Goal: Task Accomplishment & Management: Complete application form

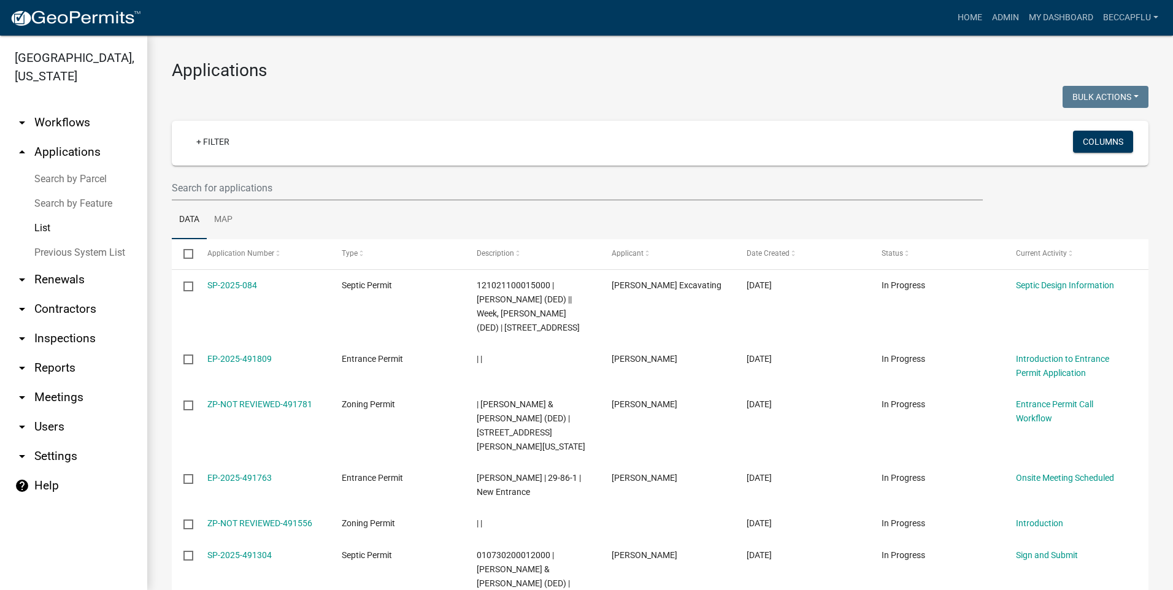
select select "3: 100"
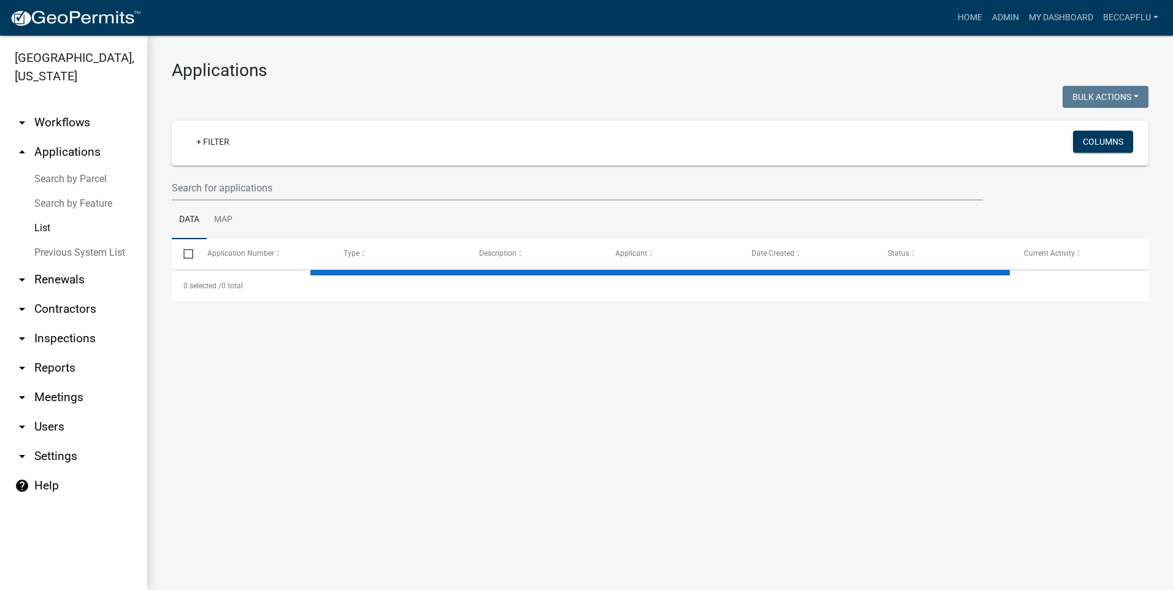
select select "3: 100"
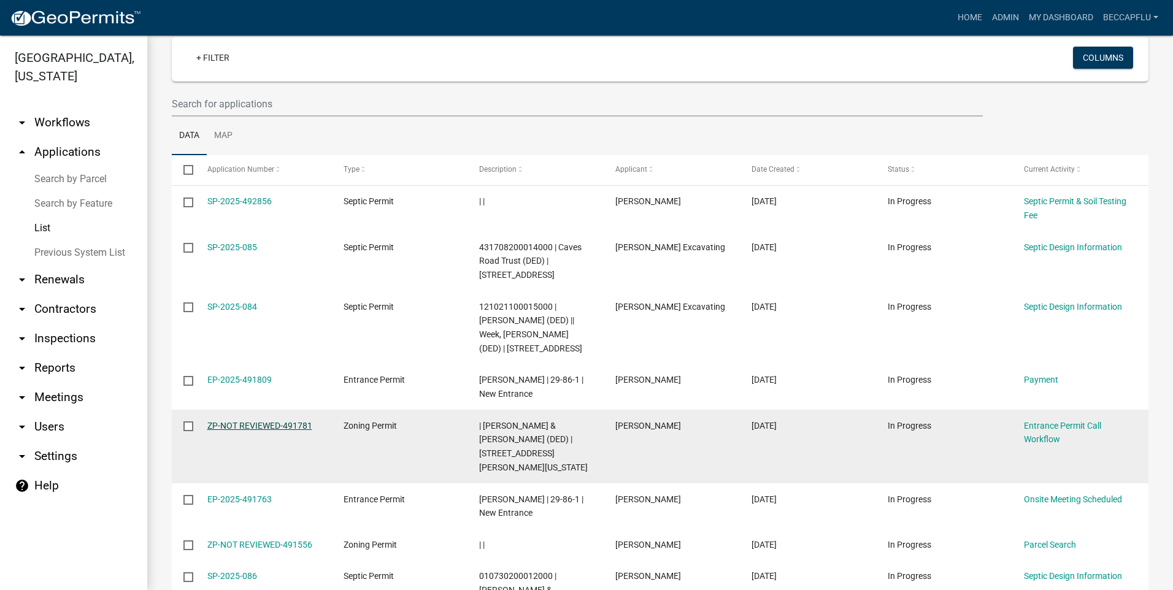
scroll to position [92, 0]
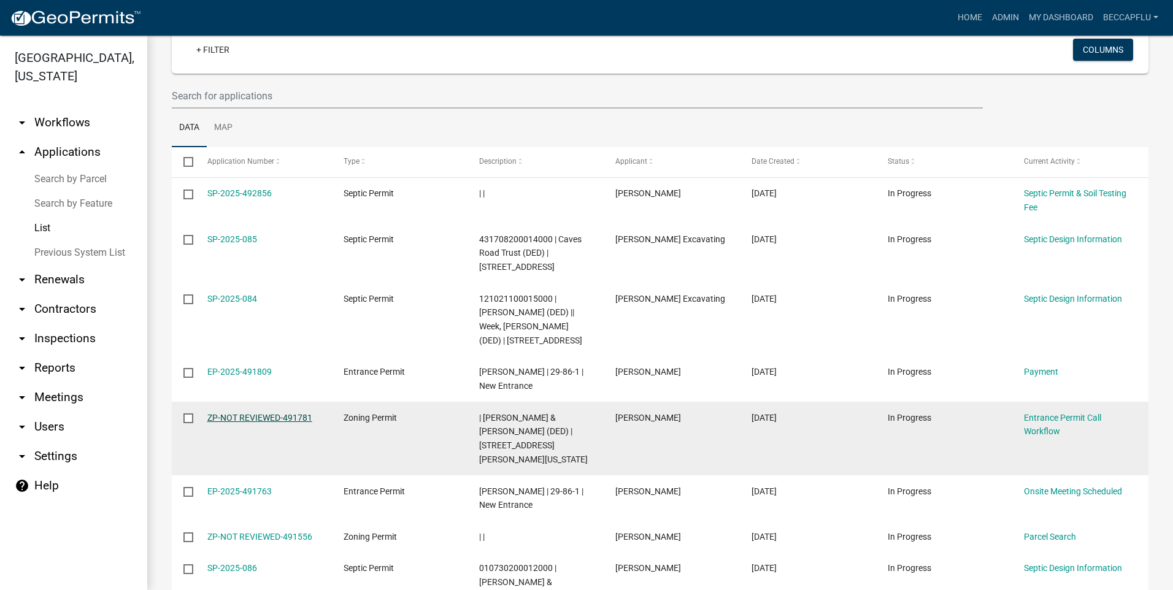
click at [236, 413] on link "ZP-NOT REVIEWED-491781" at bounding box center [259, 418] width 105 height 10
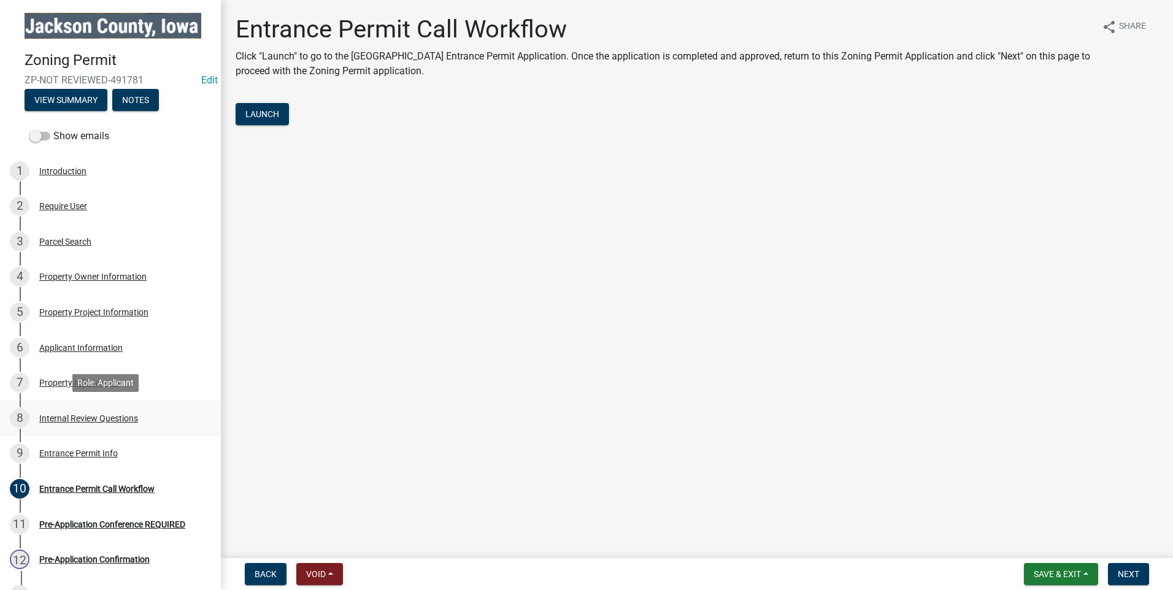
click at [82, 414] on div "Internal Review Questions" at bounding box center [88, 418] width 99 height 9
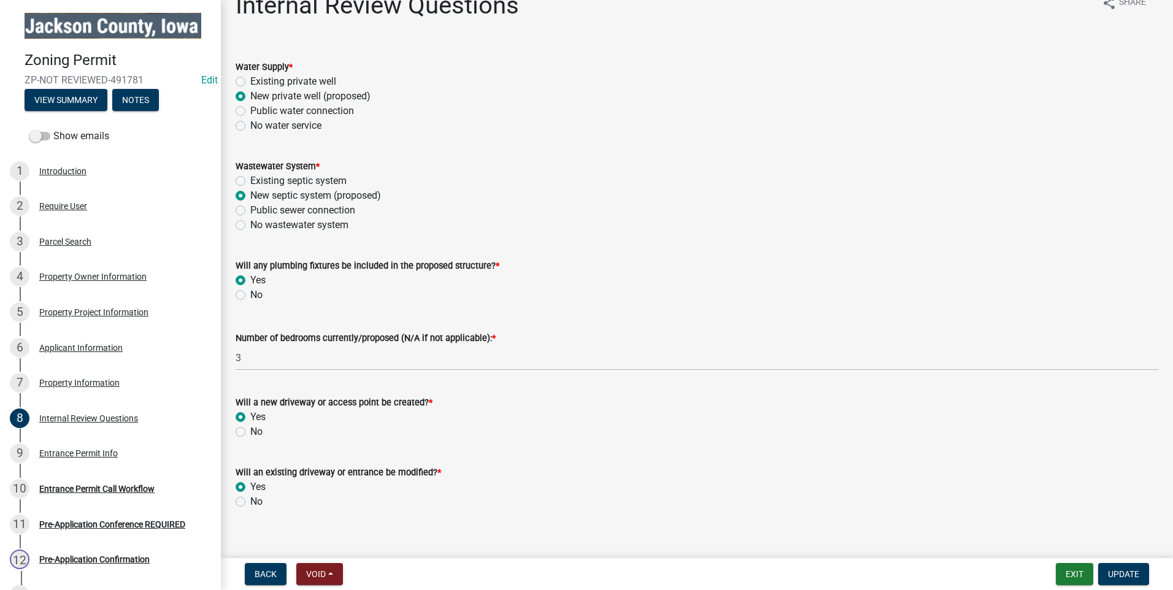
scroll to position [39, 0]
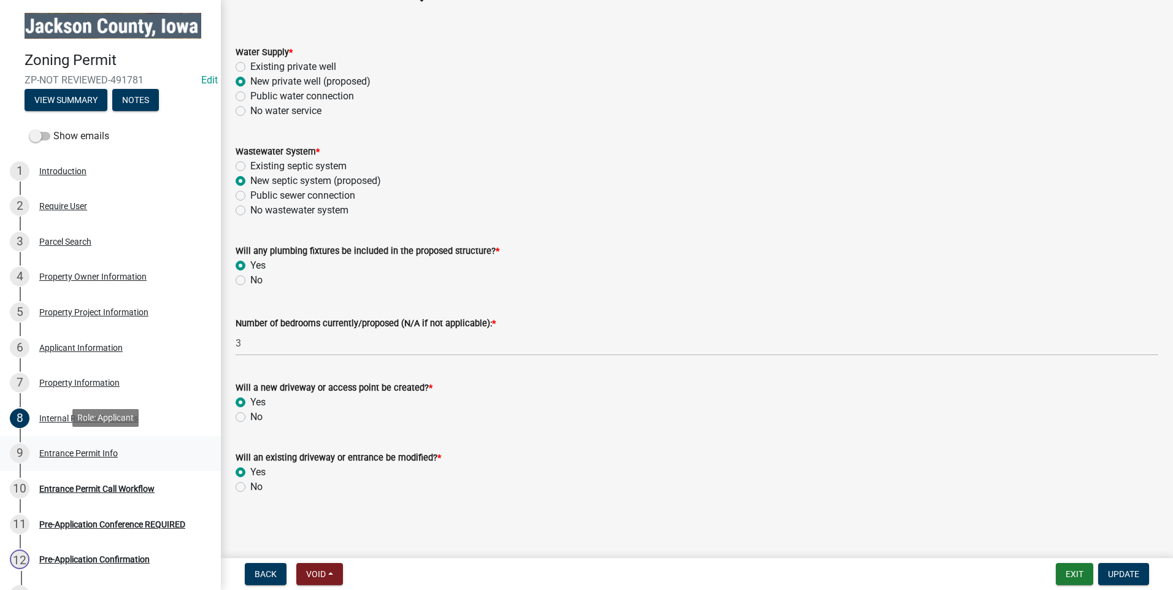
click at [90, 449] on div "Entrance Permit Info" at bounding box center [78, 453] width 79 height 9
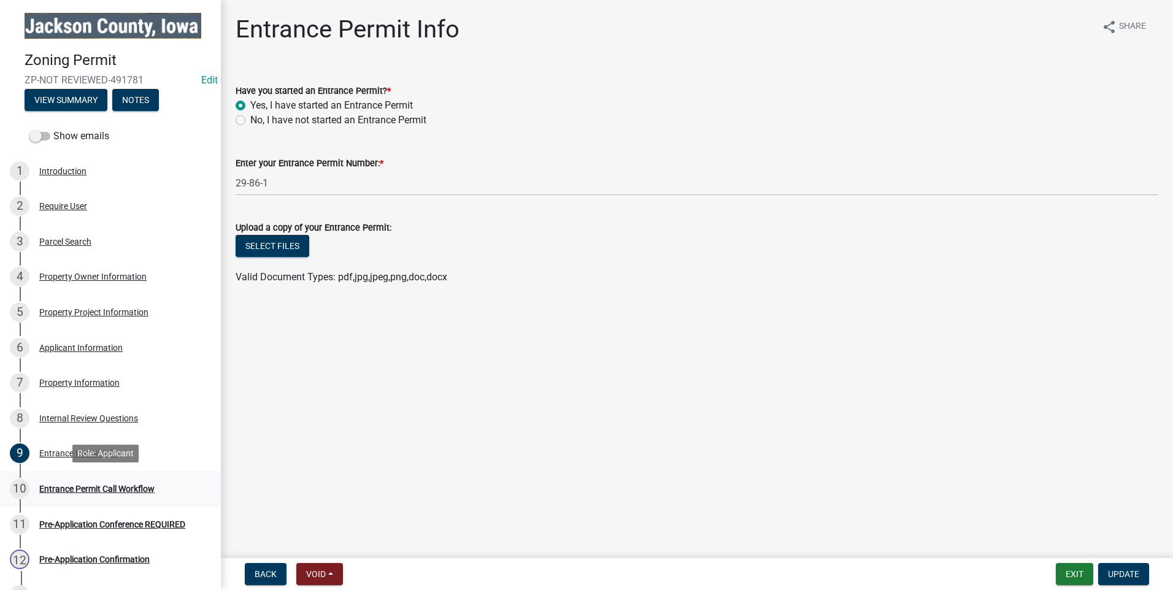
click at [96, 485] on div "Entrance Permit Call Workflow" at bounding box center [96, 489] width 115 height 9
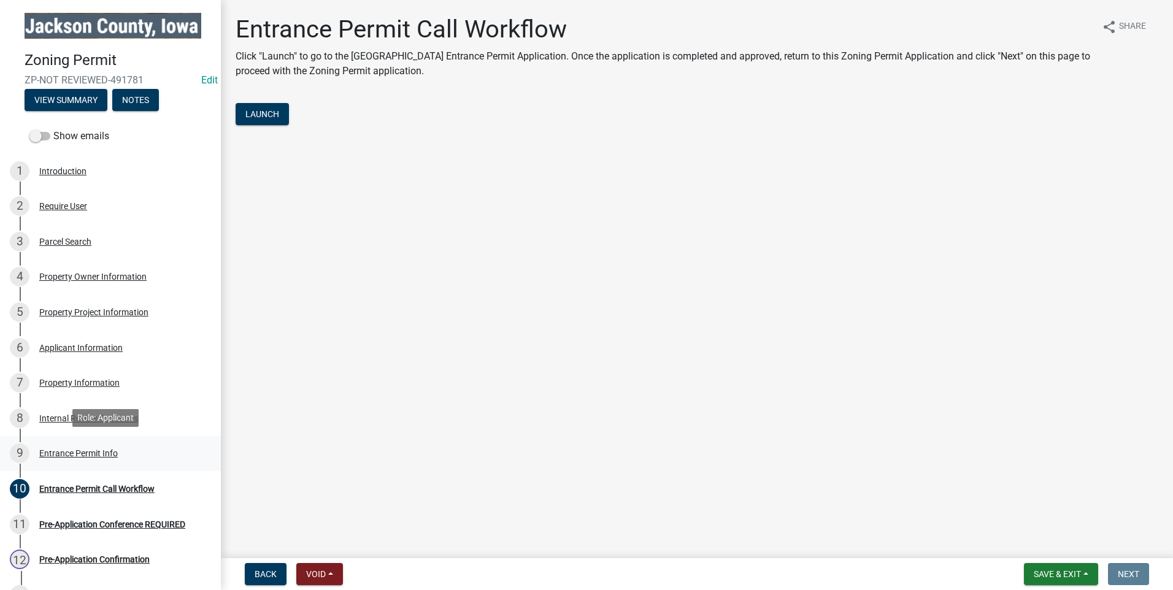
click at [93, 450] on div "Entrance Permit Info" at bounding box center [78, 453] width 79 height 9
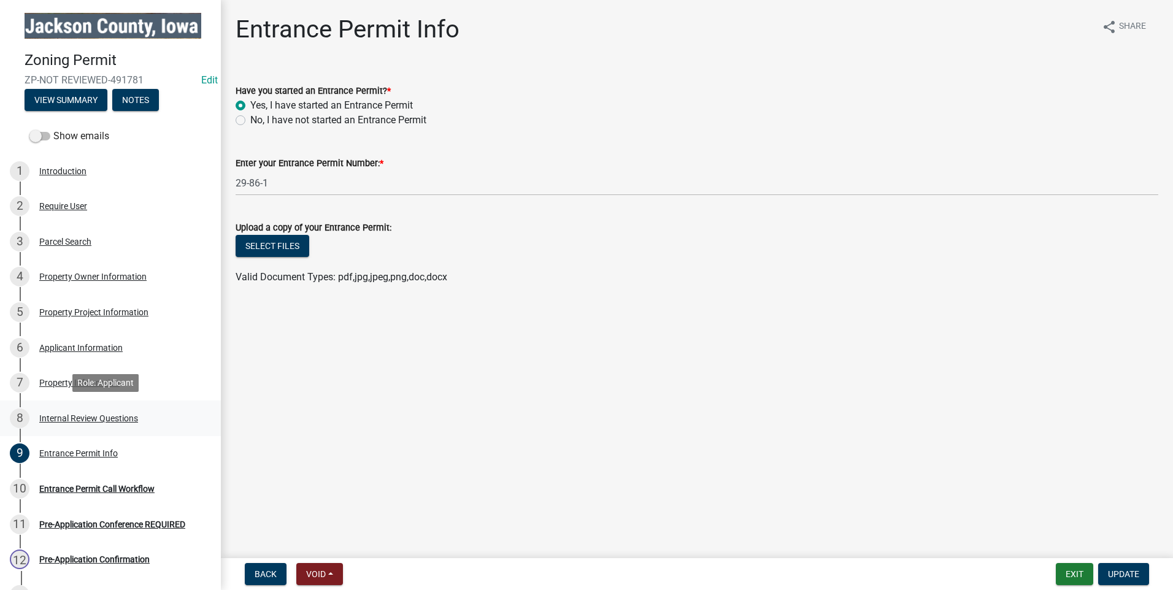
click at [61, 414] on div "Internal Review Questions" at bounding box center [88, 418] width 99 height 9
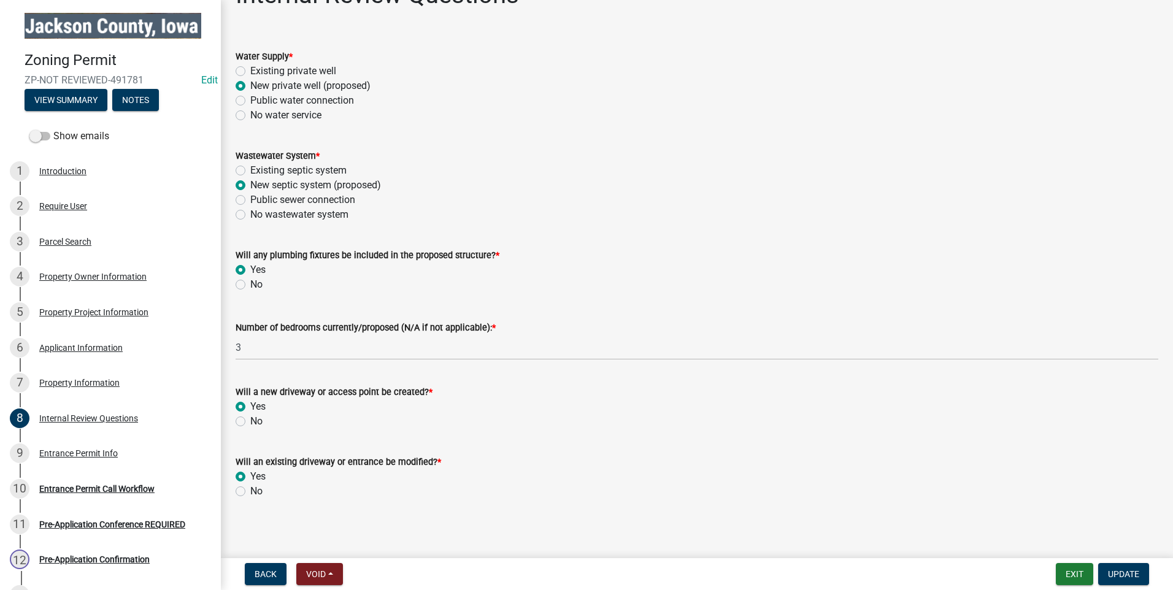
scroll to position [39, 0]
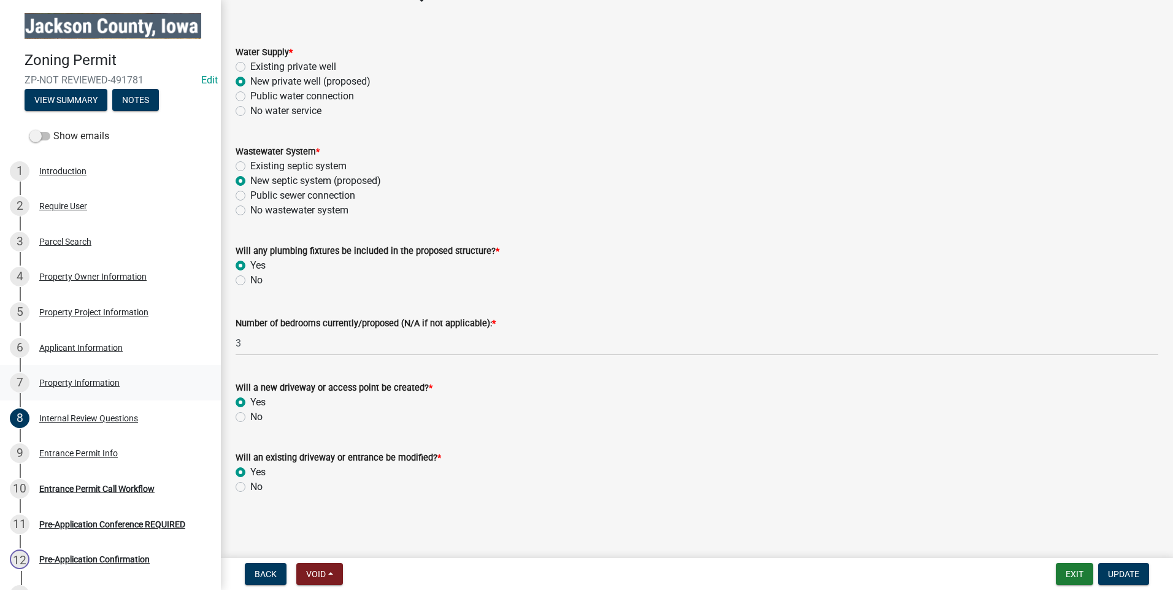
click at [71, 379] on div "Property Information" at bounding box center [79, 383] width 80 height 9
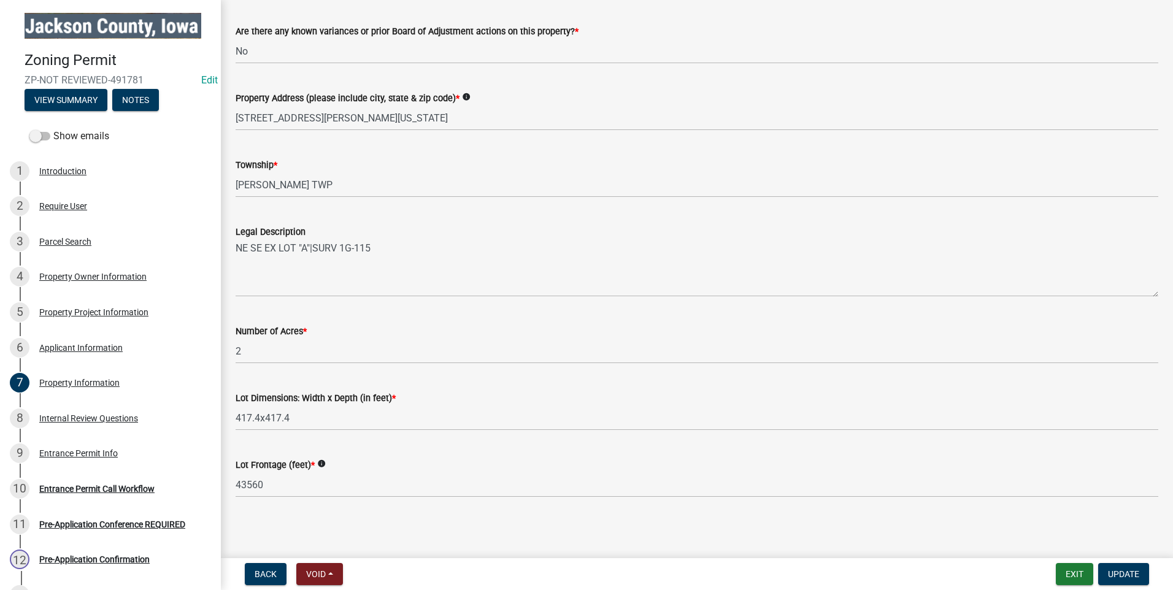
scroll to position [201, 0]
click at [84, 348] on div "Applicant Information" at bounding box center [80, 348] width 83 height 9
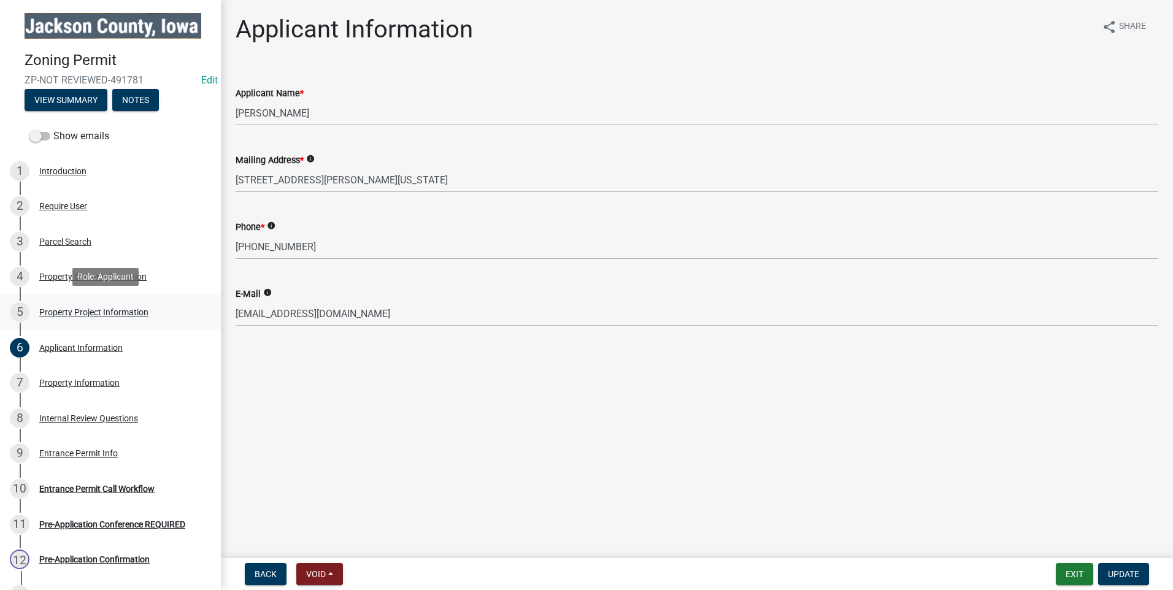
click at [63, 304] on div "5 Property Project Information" at bounding box center [105, 312] width 191 height 20
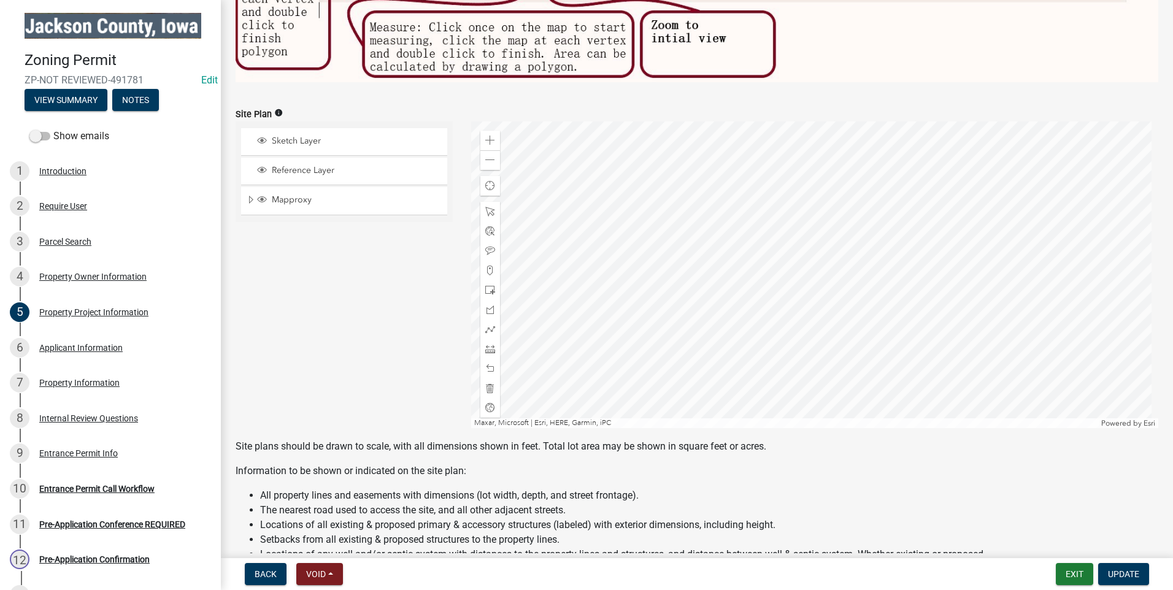
scroll to position [874, 0]
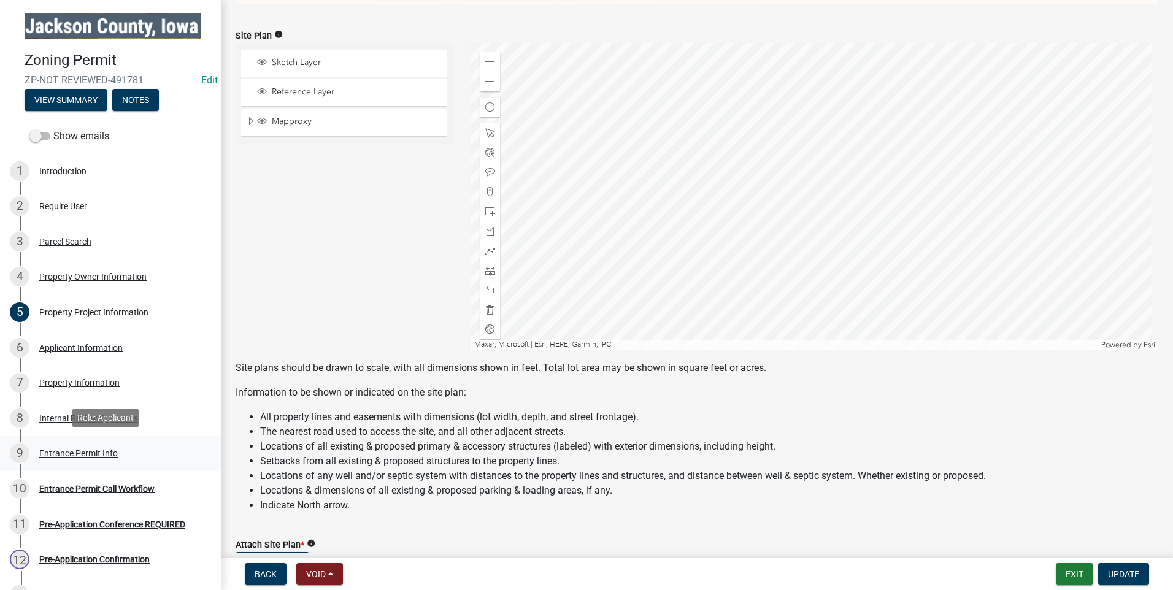
click at [94, 449] on div "Entrance Permit Info" at bounding box center [78, 453] width 79 height 9
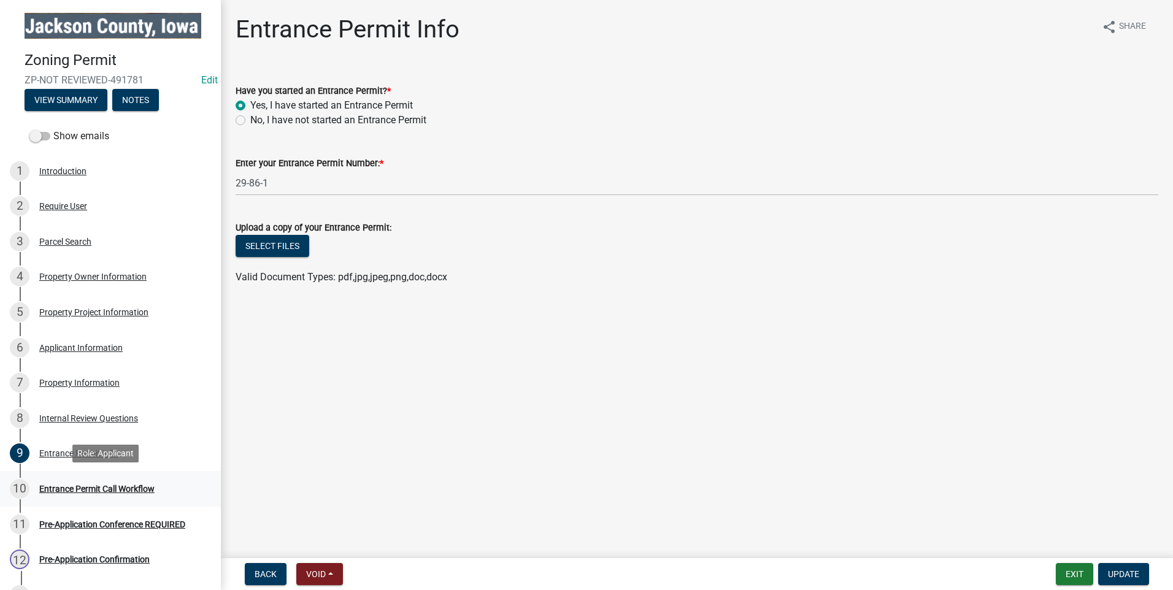
click at [98, 485] on div "Entrance Permit Call Workflow" at bounding box center [96, 489] width 115 height 9
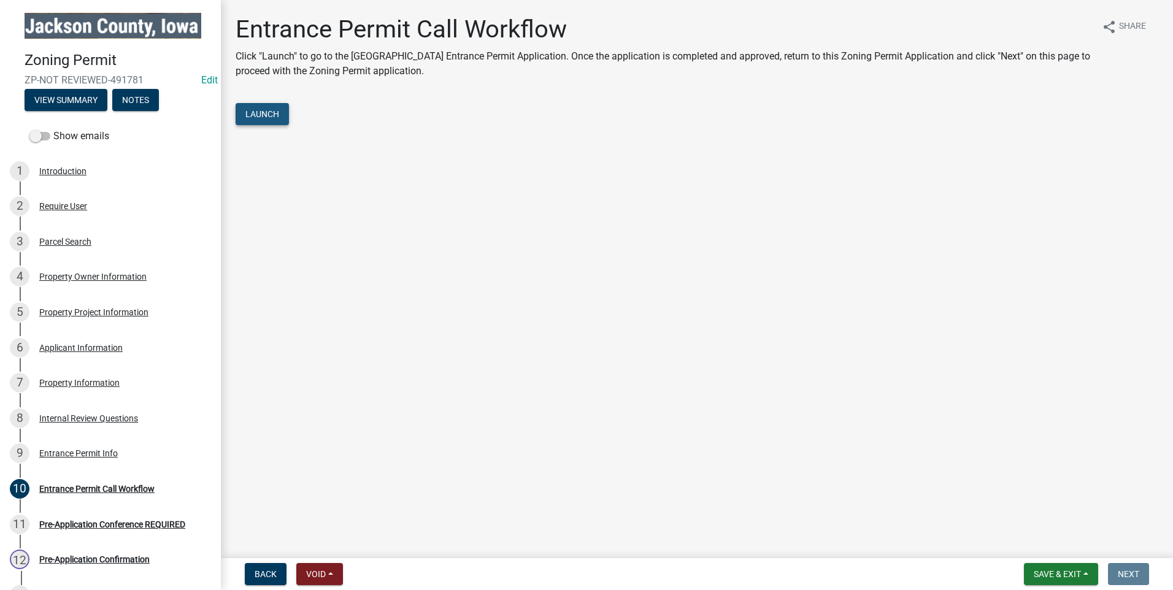
click at [266, 115] on span "Launch" at bounding box center [262, 114] width 34 height 10
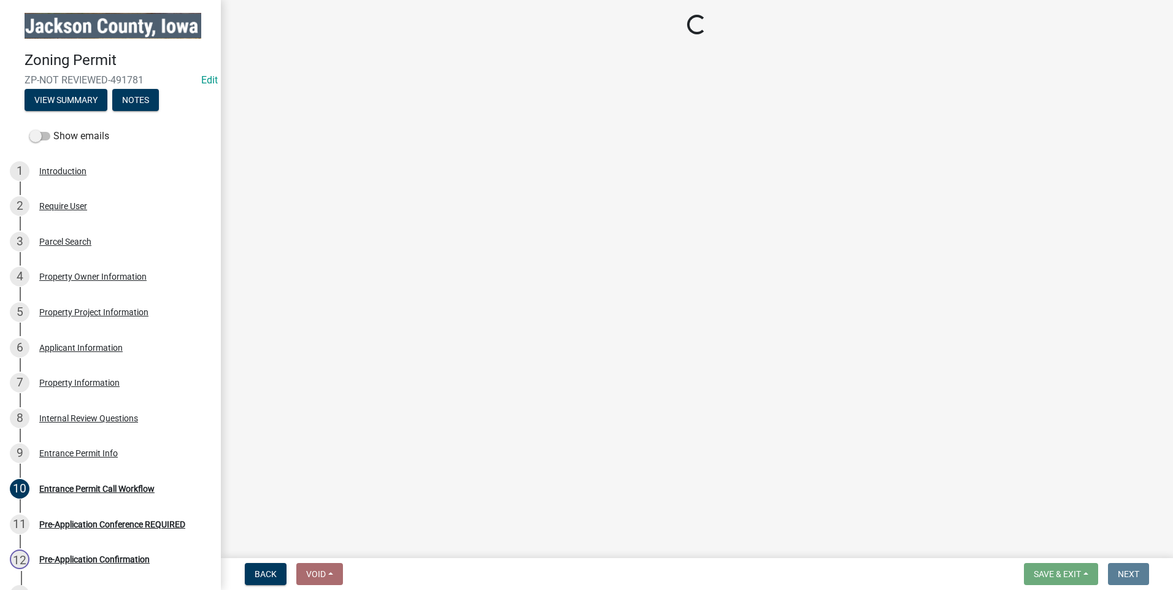
select select "3: 3"
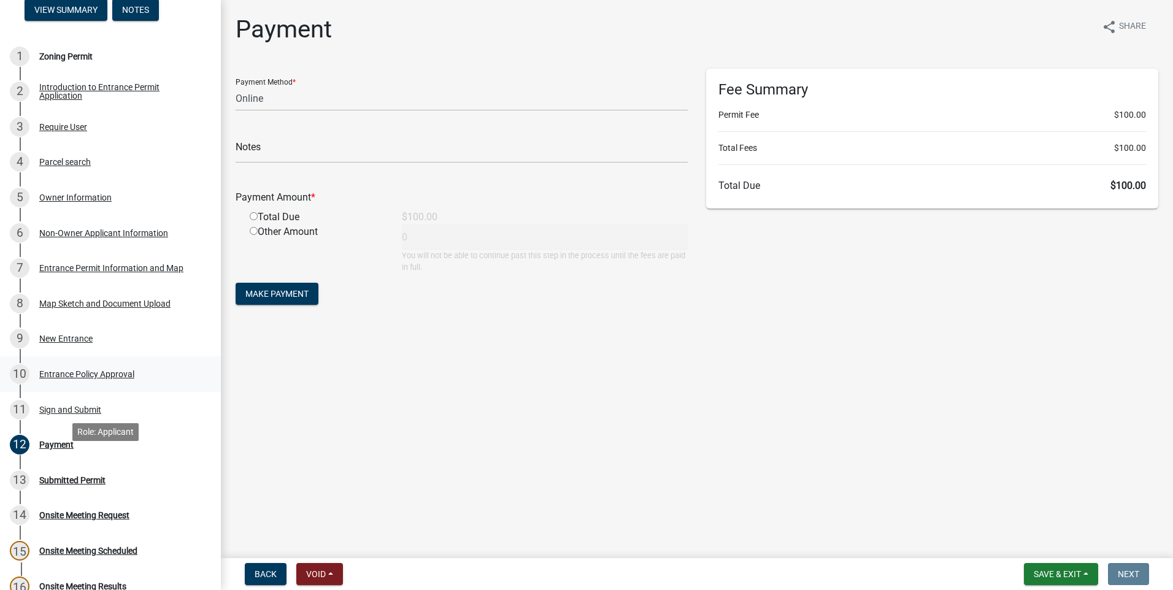
scroll to position [123, 0]
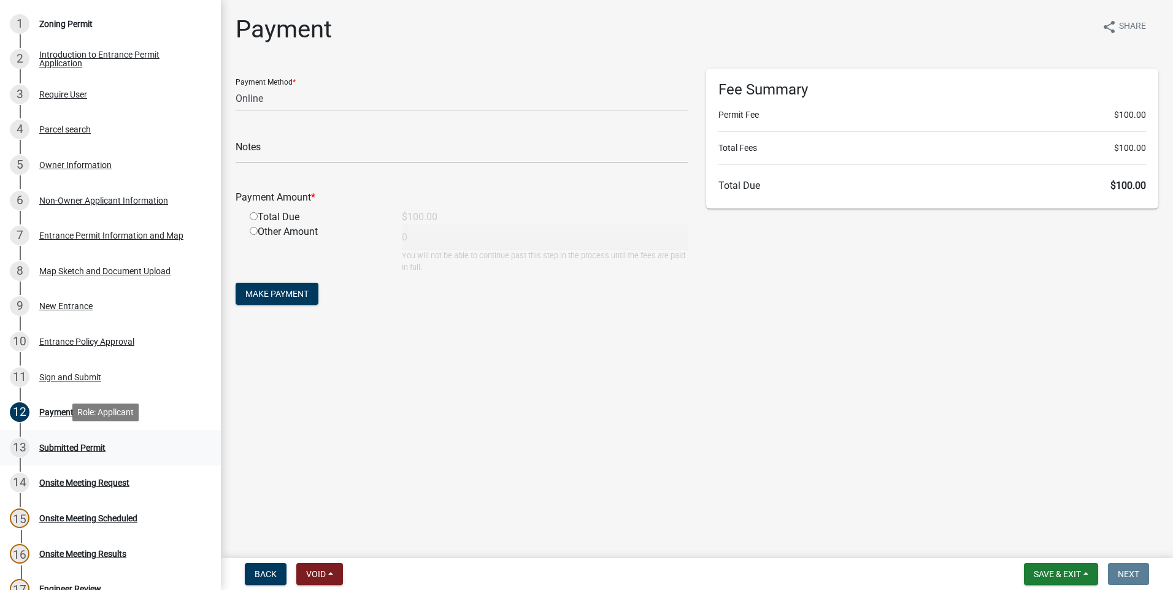
click at [62, 444] on div "Submitted Permit" at bounding box center [72, 448] width 66 height 9
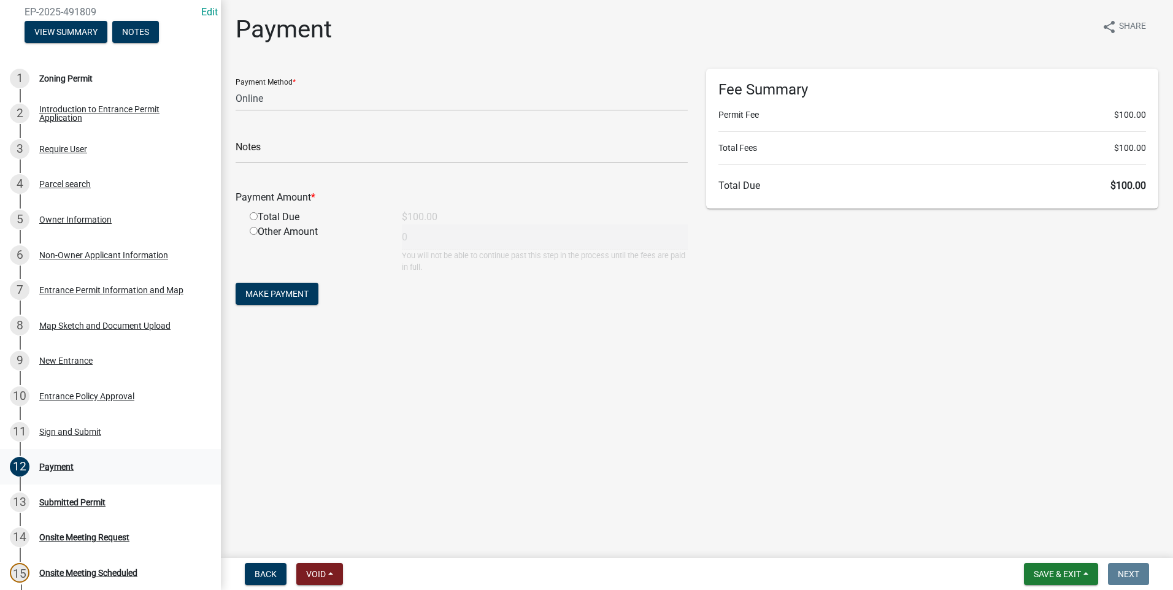
scroll to position [57, 0]
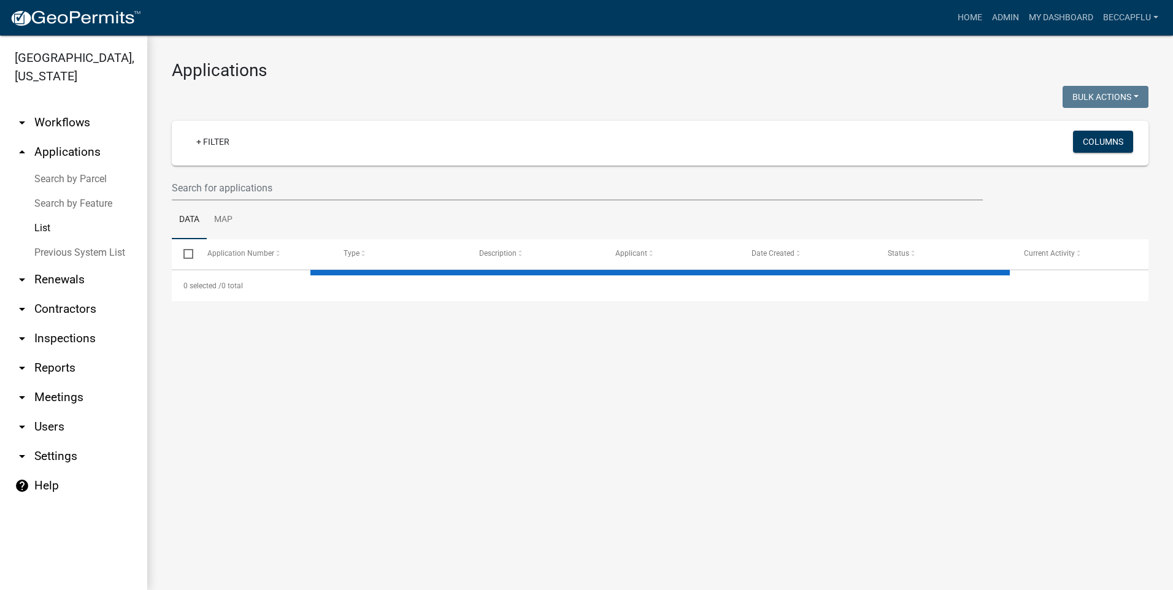
select select "3: 100"
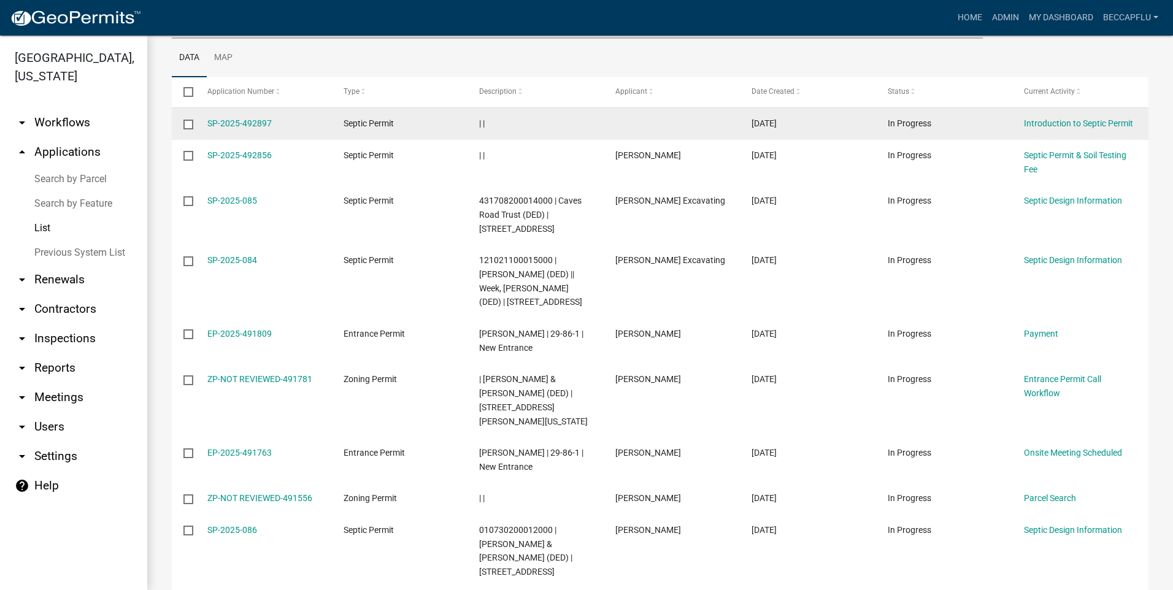
scroll to position [169, 0]
